Goal: Transaction & Acquisition: Purchase product/service

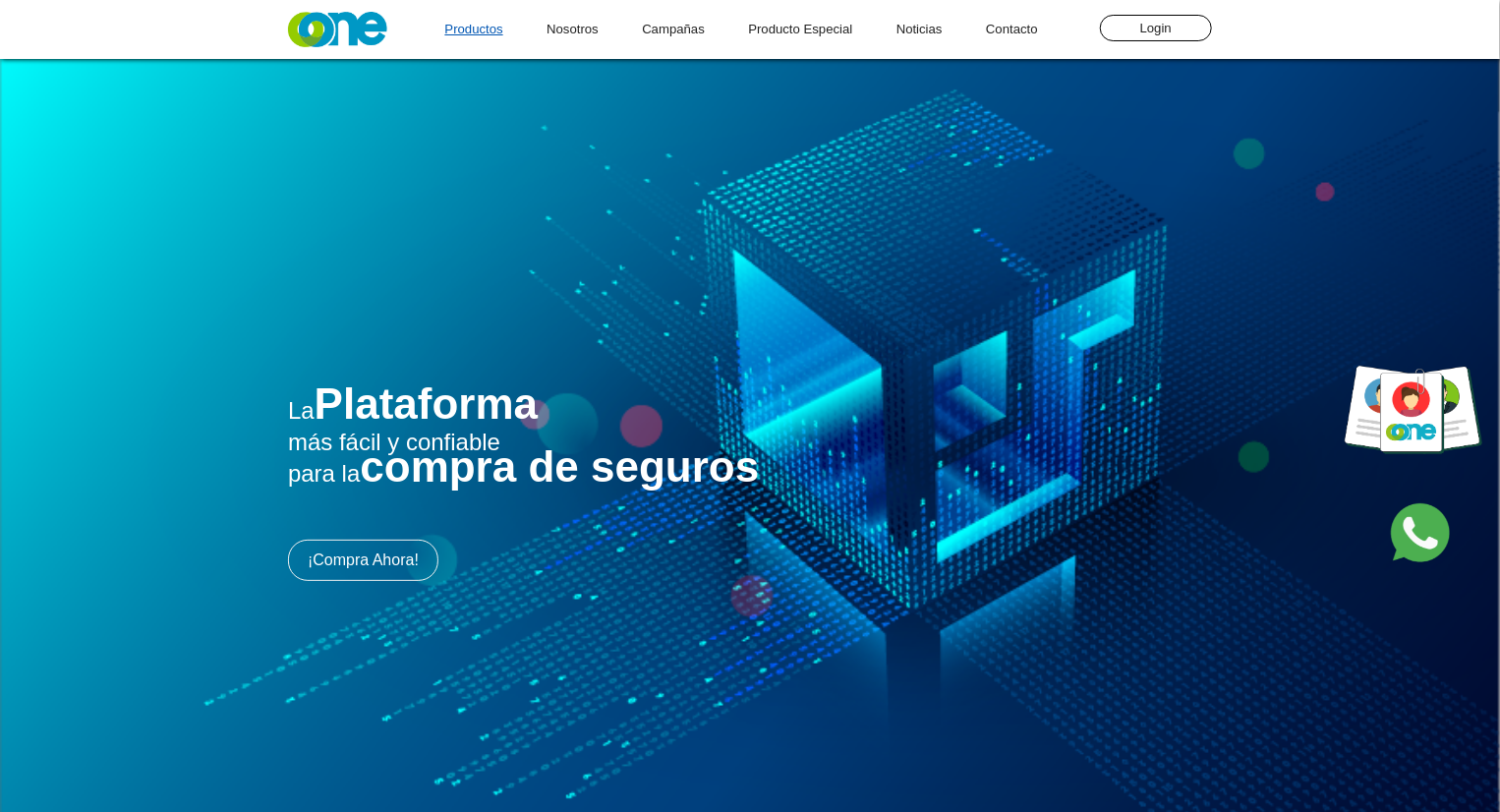
click at [485, 33] on link "Productos" at bounding box center [473, 29] width 98 height 59
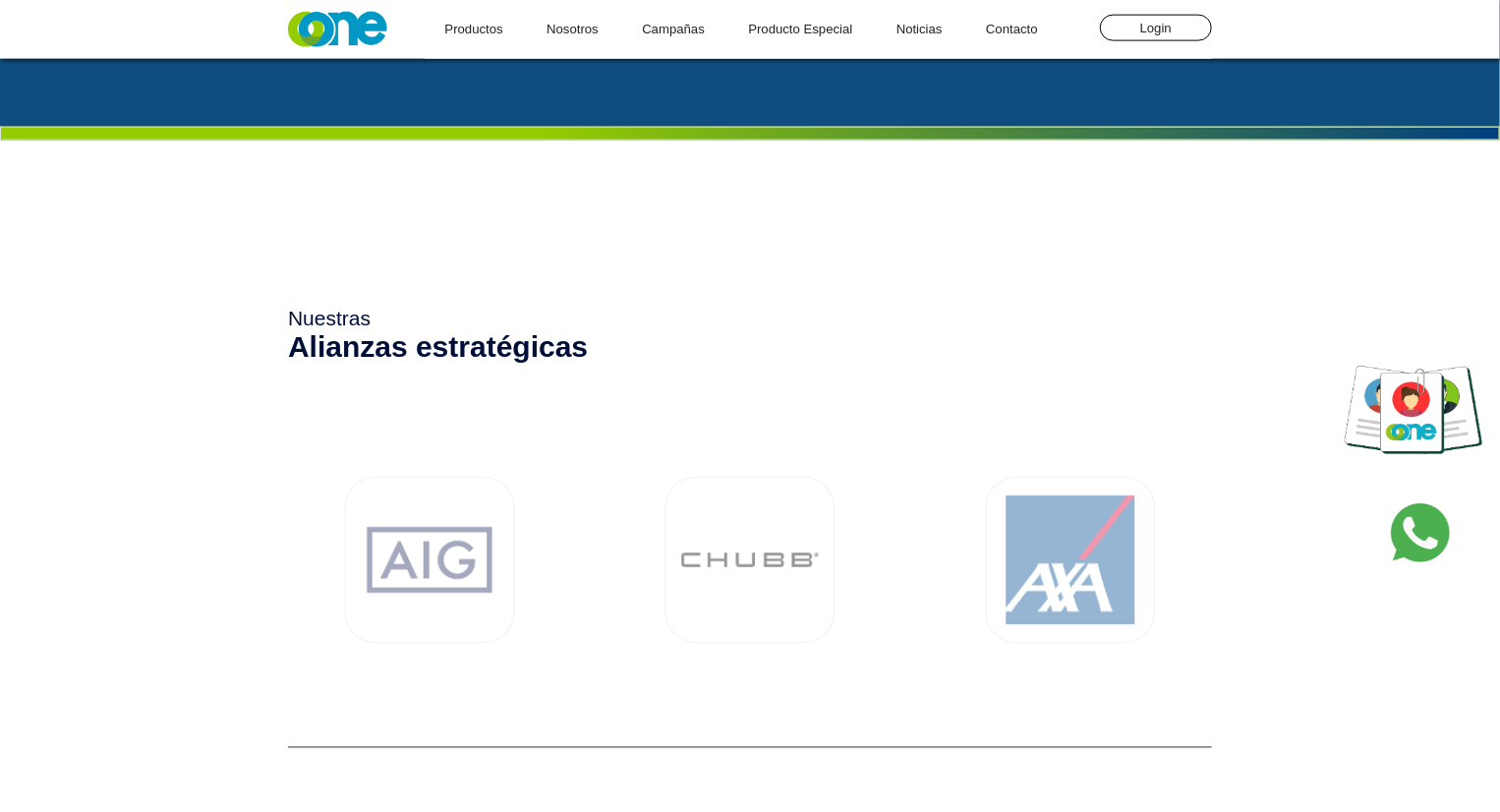
scroll to position [5131, 0]
click at [801, 38] on link "Producto Especial" at bounding box center [800, 29] width 144 height 59
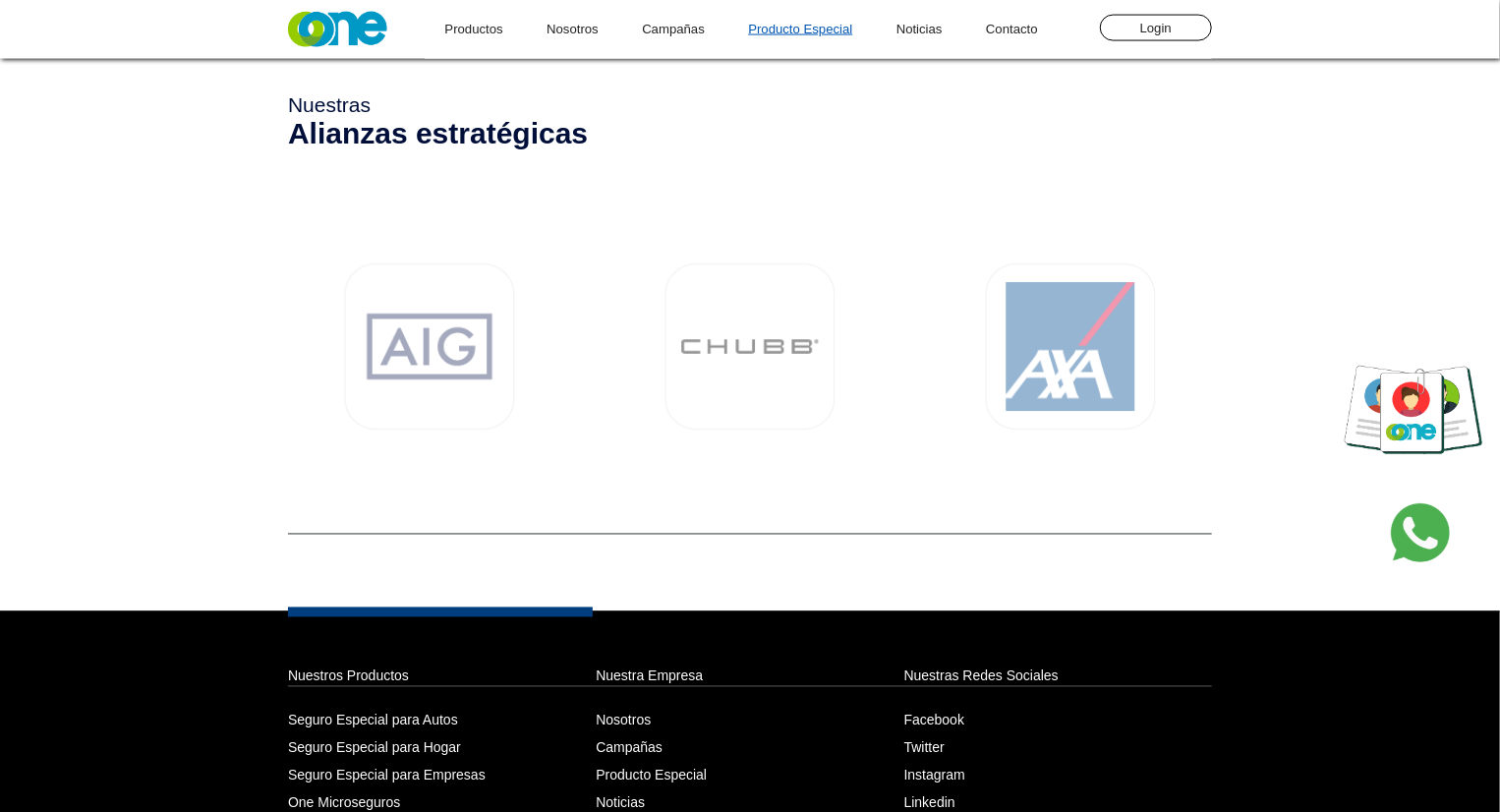
scroll to position [5349, 0]
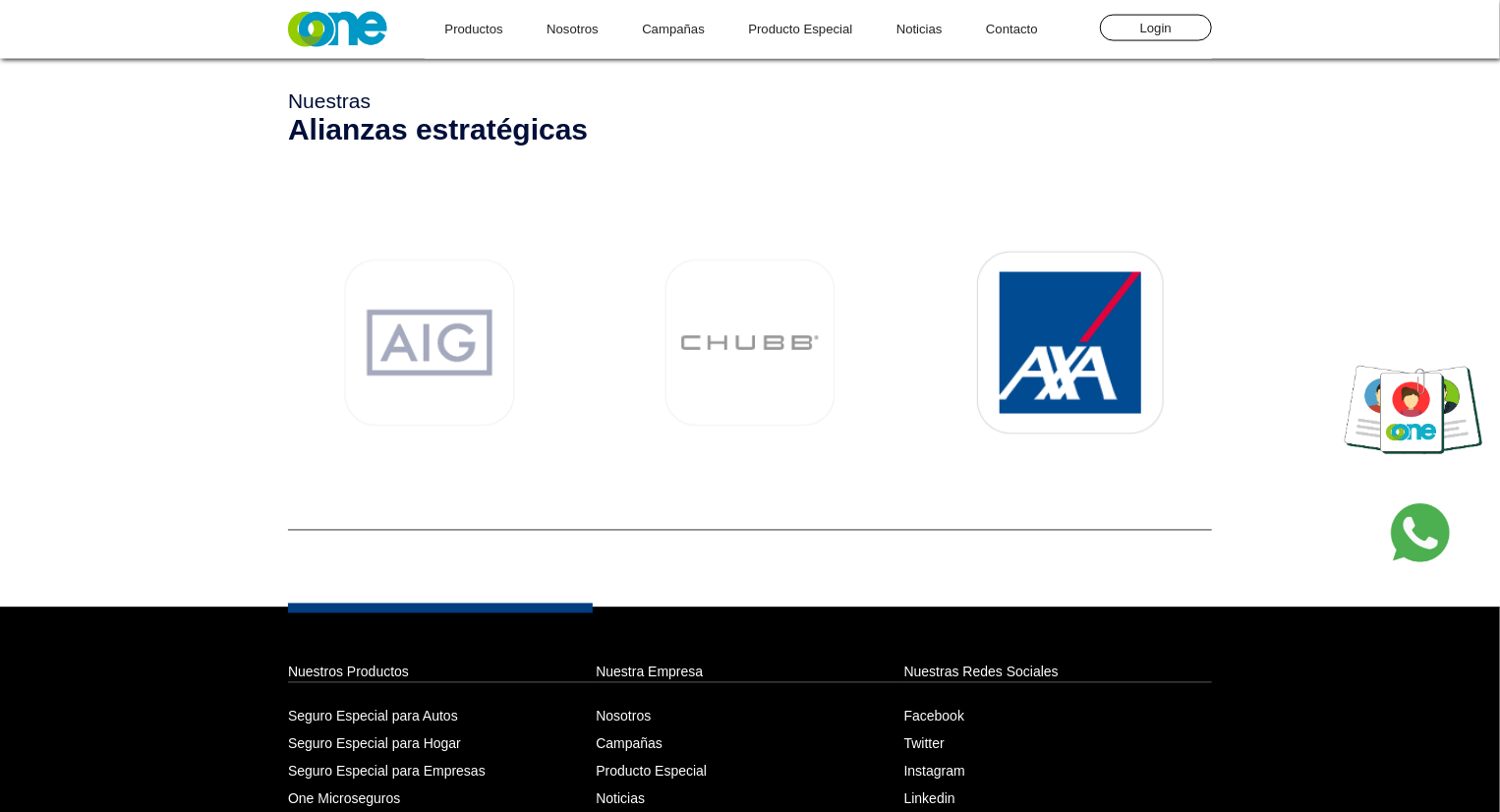
click at [1055, 317] on img at bounding box center [1070, 343] width 281 height 281
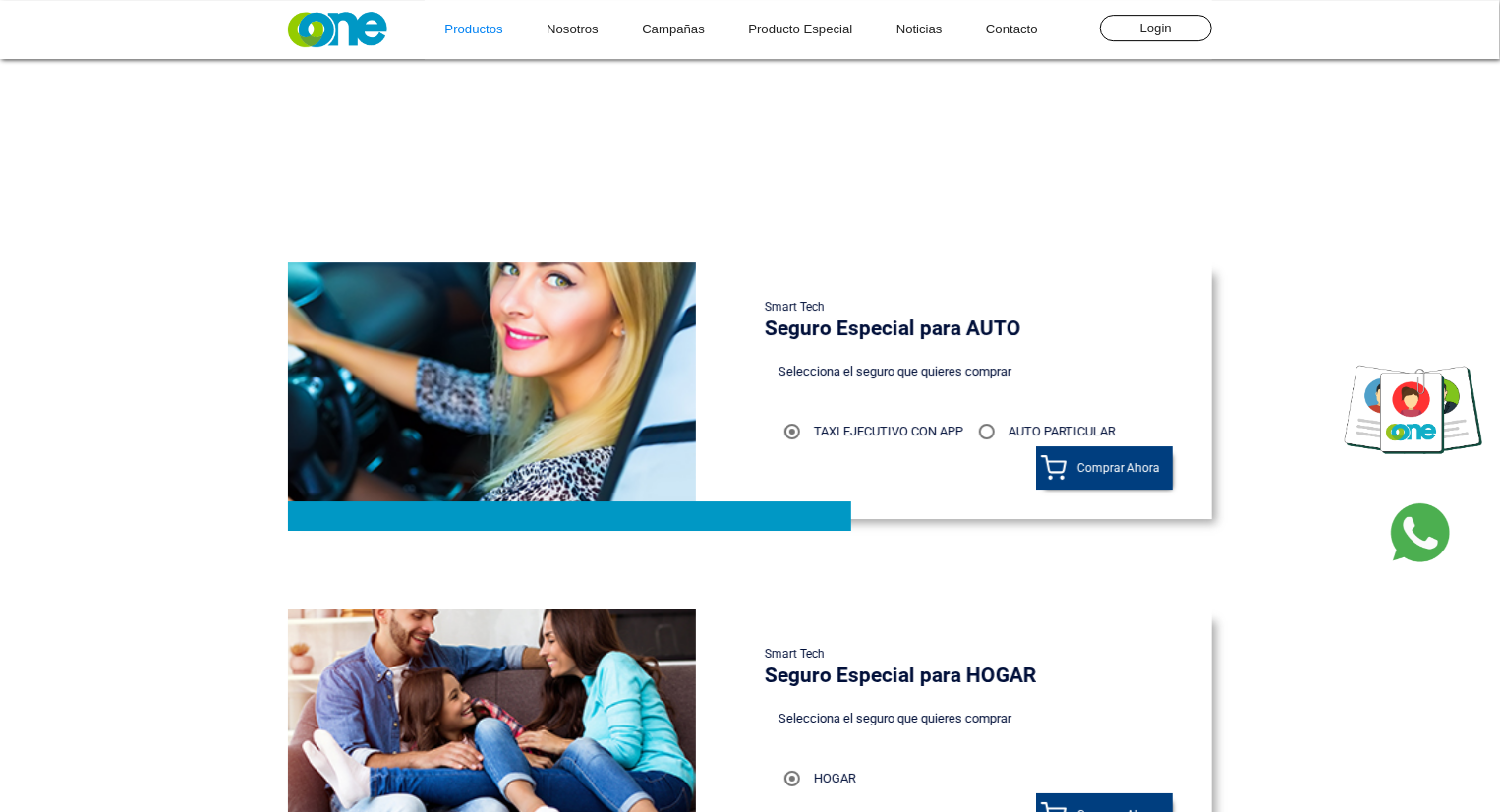
scroll to position [3223, 0]
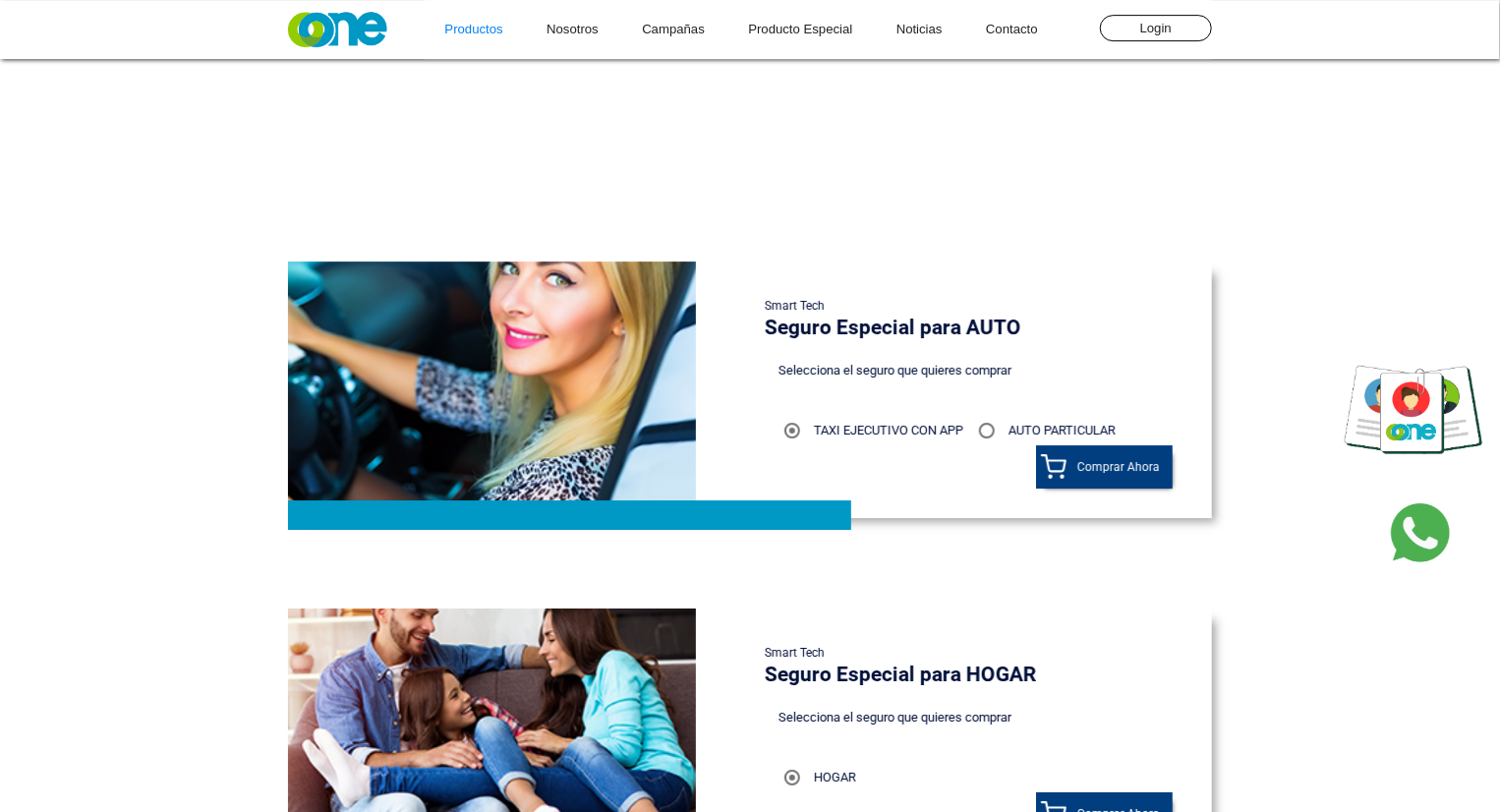
click at [991, 425] on div at bounding box center [988, 429] width 16 height 16
radio input "false"
radio input "true"
click at [1074, 463] on link "Comprar Ahora" at bounding box center [1104, 465] width 137 height 43
